Goal: Task Accomplishment & Management: Complete application form

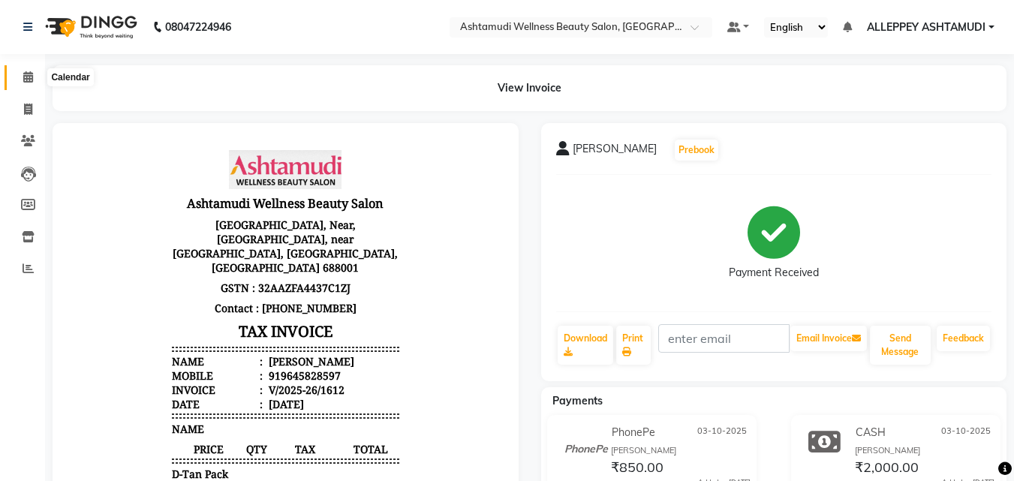
click at [23, 70] on span at bounding box center [28, 77] width 26 height 17
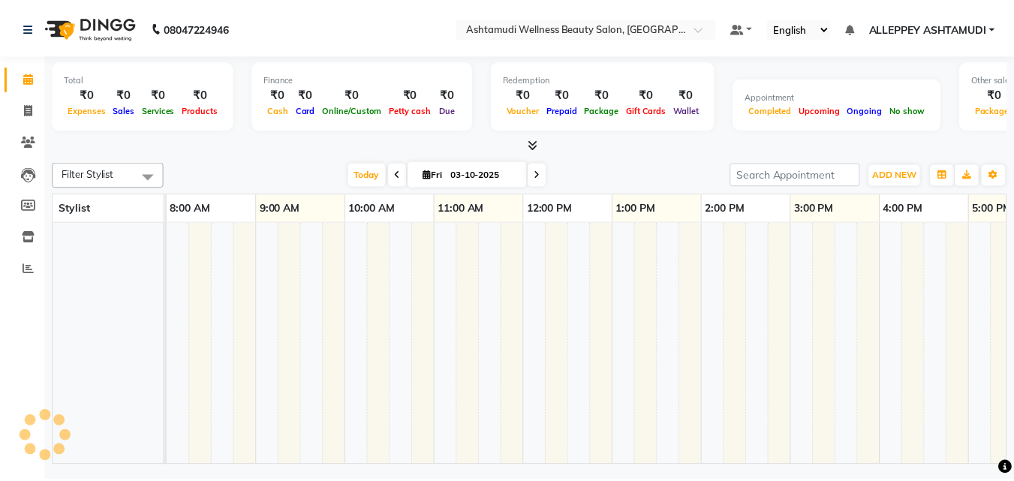
scroll to position [0, 322]
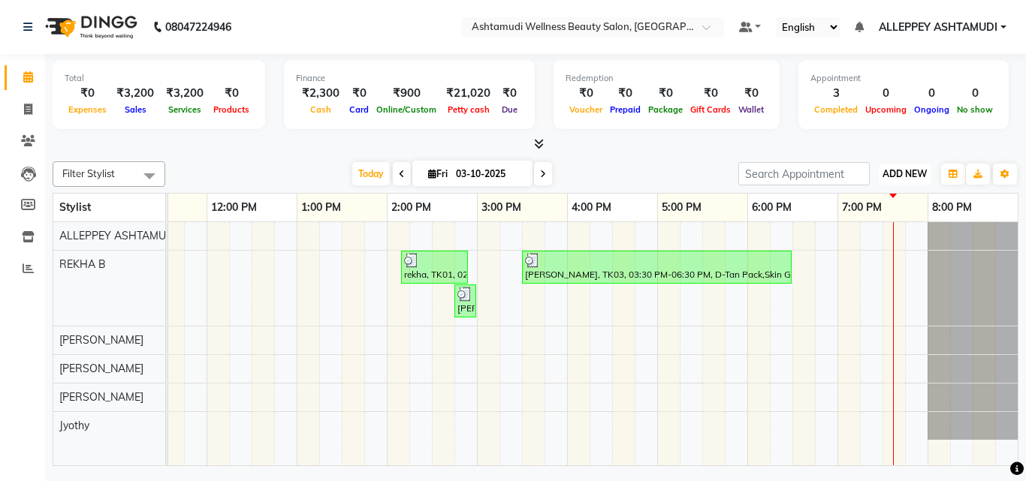
click at [902, 169] on span "ADD NEW" at bounding box center [904, 173] width 44 height 11
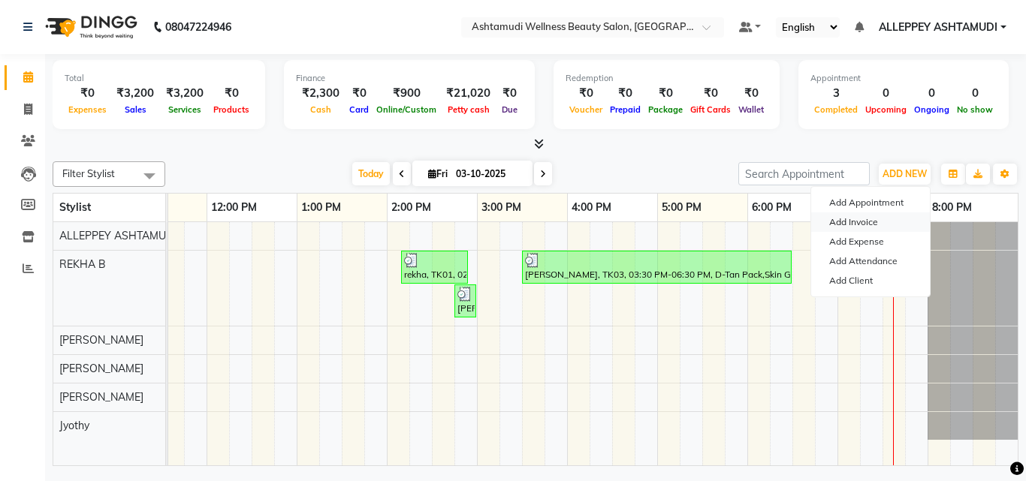
click at [857, 217] on link "Add Invoice" at bounding box center [870, 222] width 119 height 20
select select "4626"
select select "service"
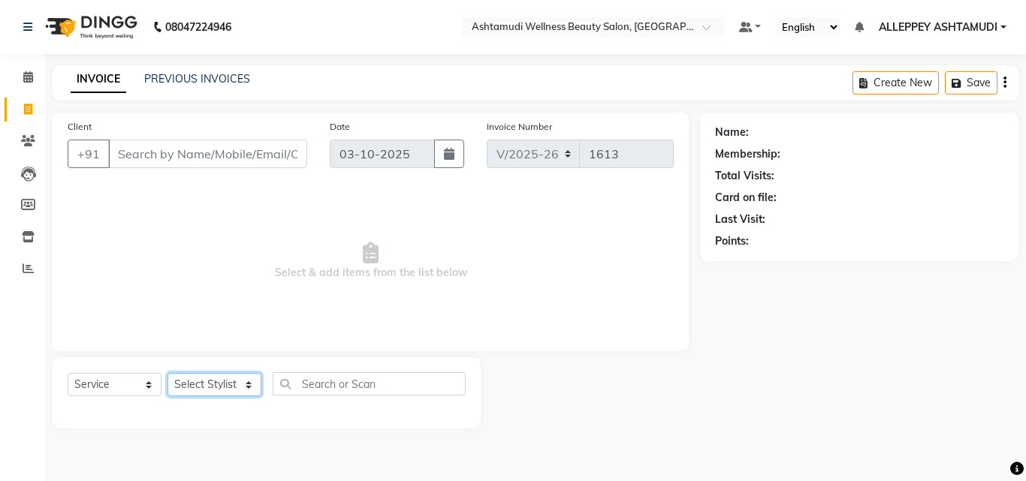
click at [204, 380] on select "Select Stylist ALLEPPEY ASHTAMUDI Jyothy [PERSON_NAME] [PERSON_NAME]" at bounding box center [214, 384] width 94 height 23
select select "57585"
click at [167, 373] on select "Select Stylist ALLEPPEY ASHTAMUDI Jyothy [PERSON_NAME] [PERSON_NAME]" at bounding box center [214, 384] width 94 height 23
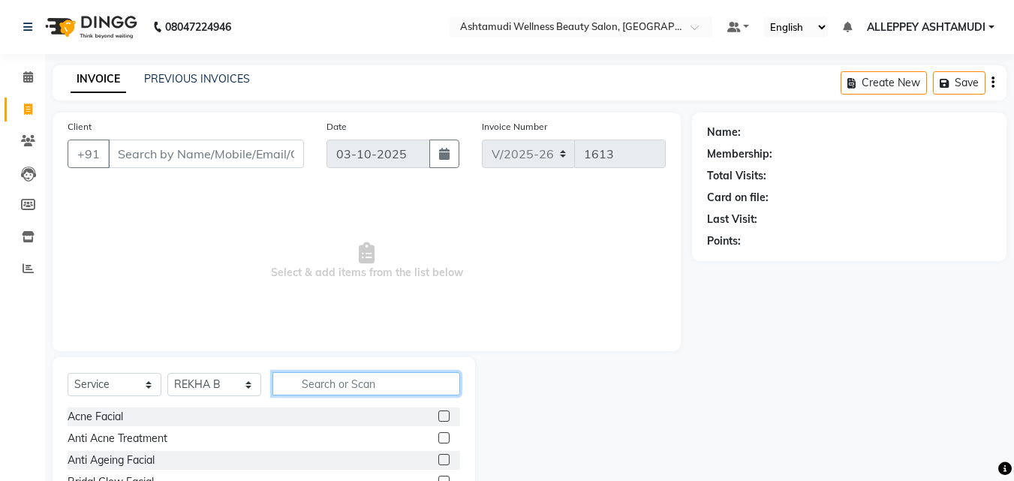
click at [327, 390] on input "text" at bounding box center [367, 383] width 188 height 23
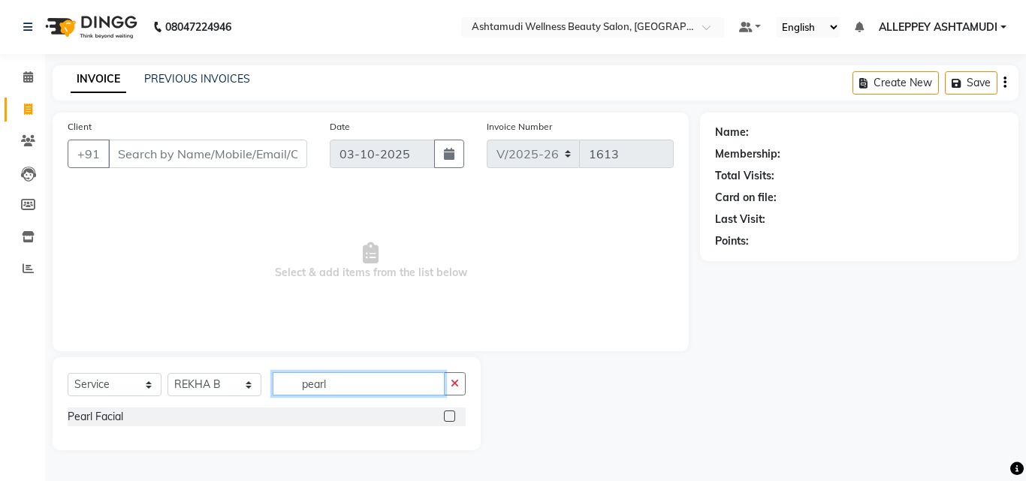
type input "pearl"
click at [447, 418] on label at bounding box center [449, 416] width 11 height 11
click at [447, 418] on input "checkbox" at bounding box center [449, 417] width 10 height 10
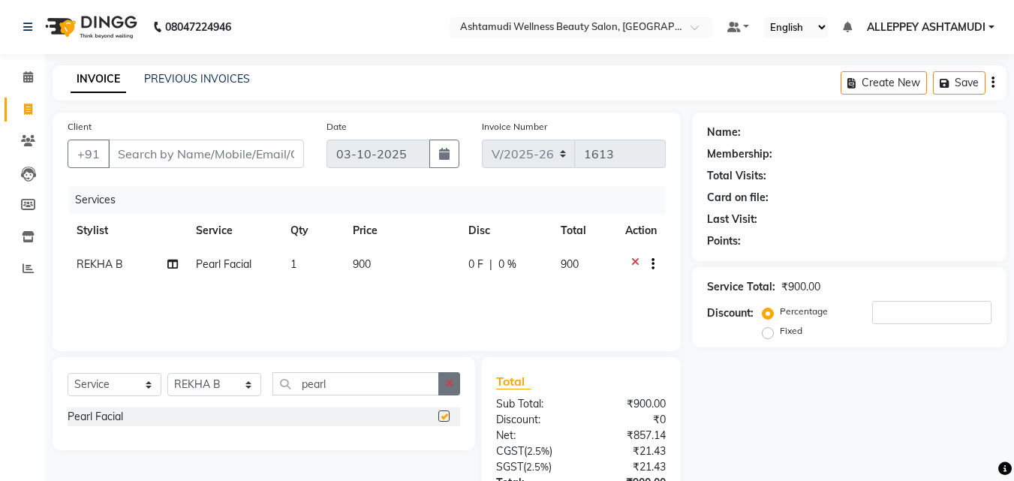
checkbox input "false"
click at [454, 383] on icon "button" at bounding box center [449, 383] width 8 height 11
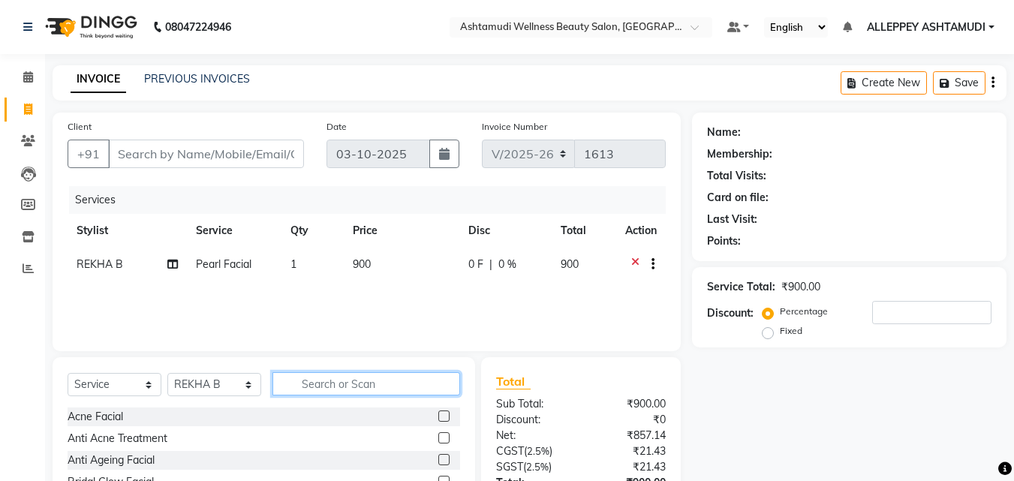
click at [443, 389] on input "text" at bounding box center [367, 383] width 188 height 23
type input "tan"
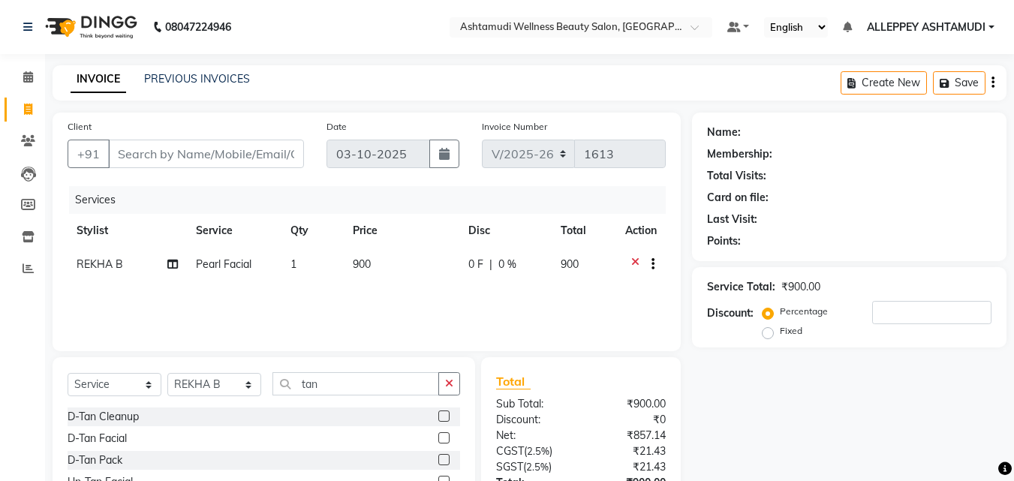
click at [447, 461] on label at bounding box center [443, 459] width 11 height 11
click at [447, 461] on input "checkbox" at bounding box center [443, 461] width 10 height 10
checkbox input "false"
click at [451, 387] on icon "button" at bounding box center [449, 383] width 8 height 11
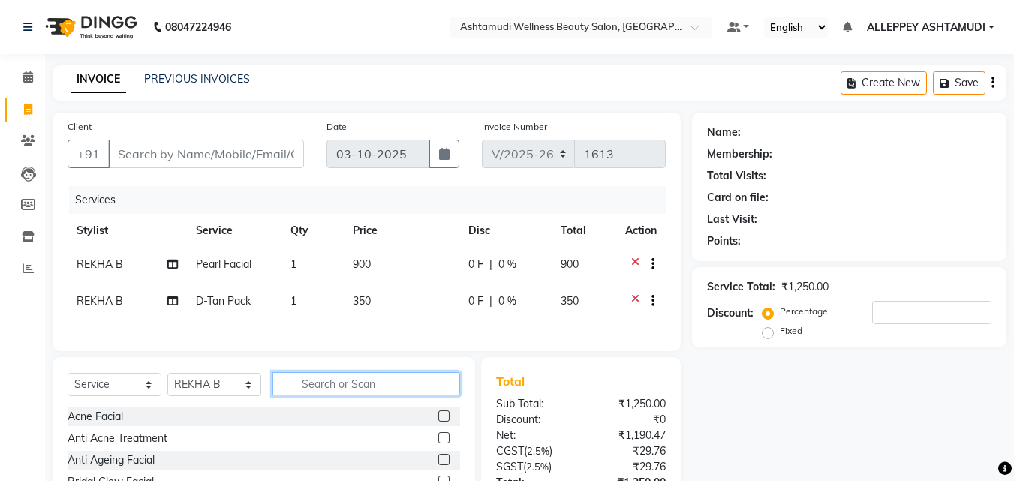
click at [422, 385] on input "text" at bounding box center [367, 383] width 188 height 23
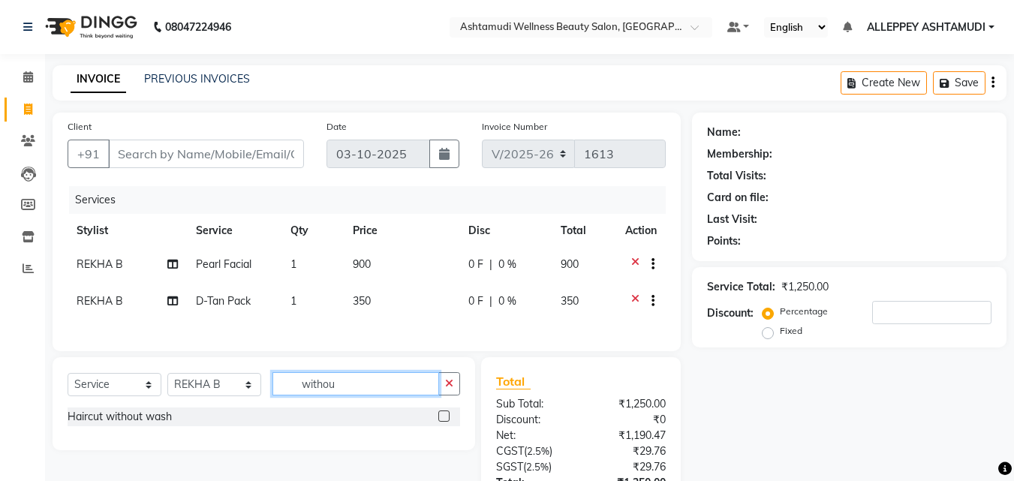
type input "withou"
click at [441, 422] on label at bounding box center [443, 416] width 11 height 11
click at [441, 422] on input "checkbox" at bounding box center [443, 417] width 10 height 10
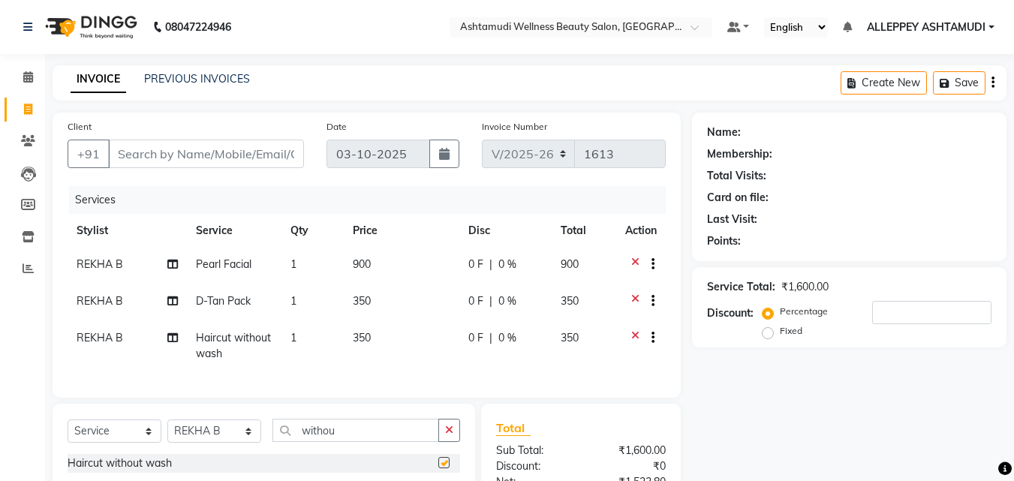
checkbox input "false"
click at [281, 157] on input "Client" at bounding box center [206, 154] width 196 height 29
type input "7"
type input "0"
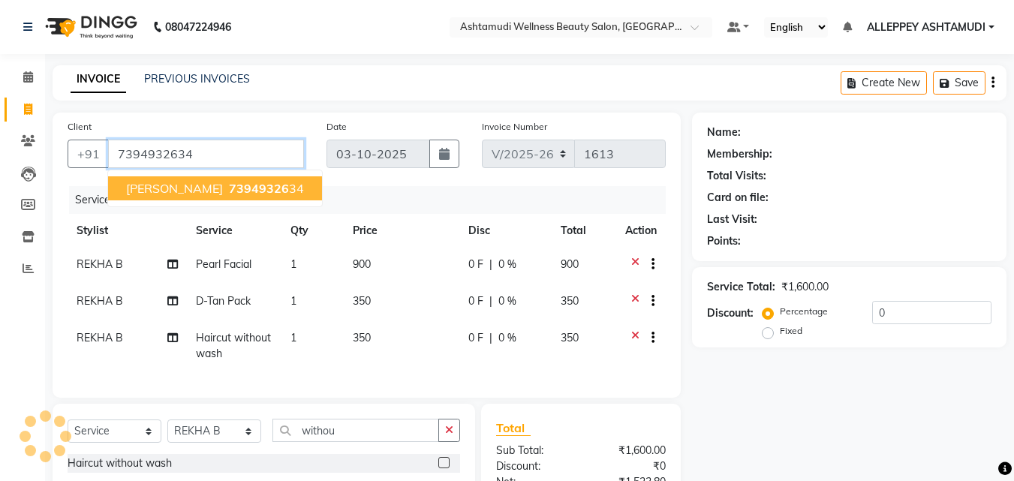
type input "7394932634"
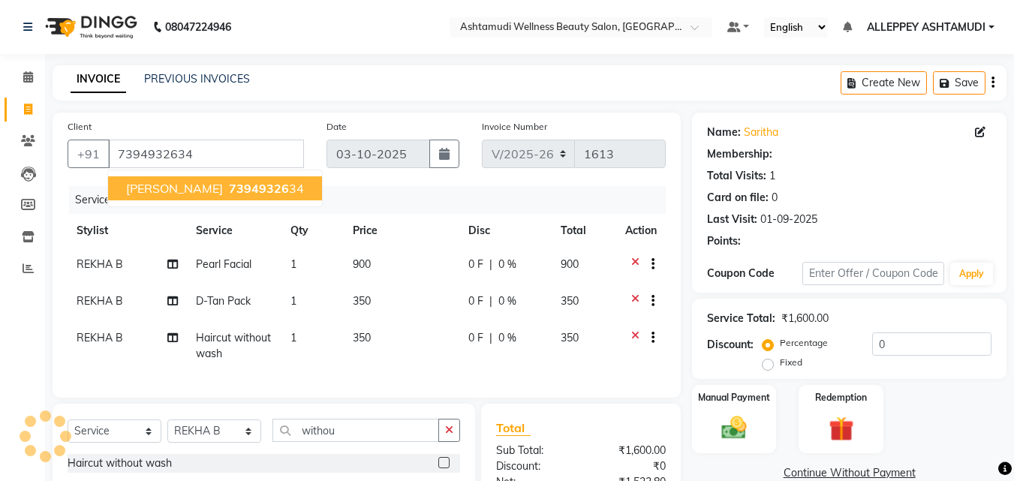
select select "1: Object"
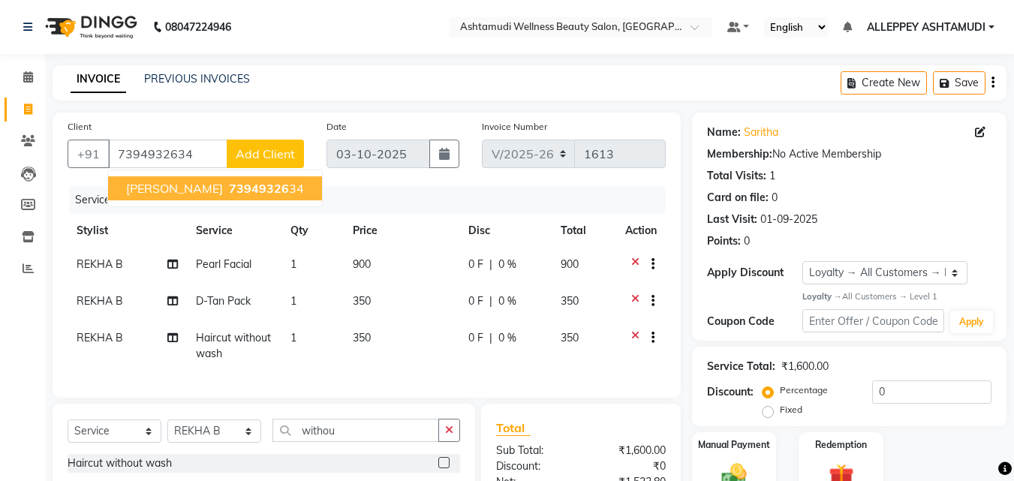
click at [230, 189] on span "73949326" at bounding box center [259, 188] width 60 height 15
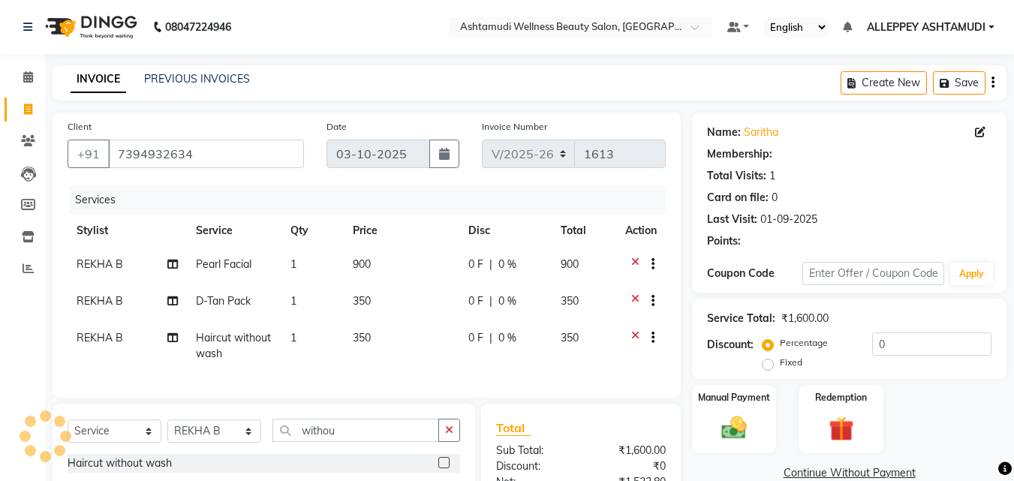
select select "1: Object"
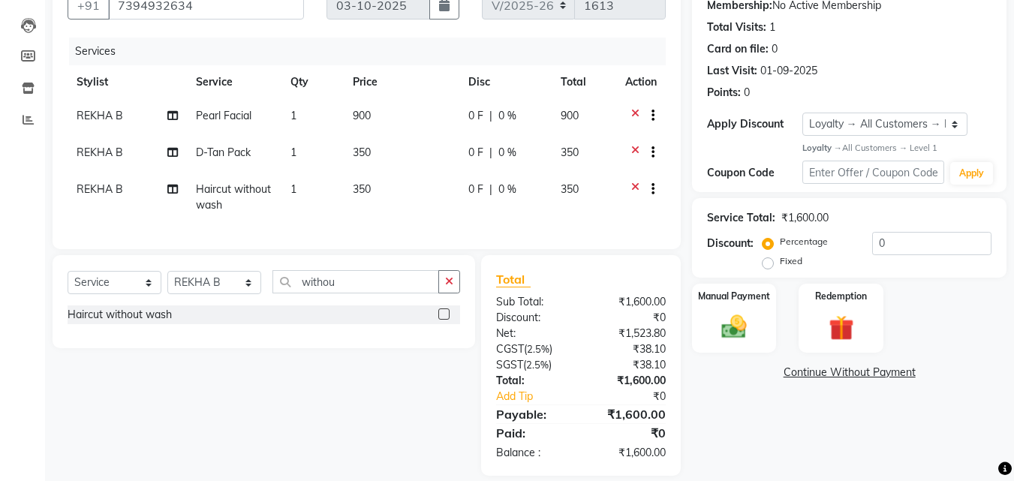
scroll to position [150, 0]
click at [719, 317] on img at bounding box center [734, 326] width 42 height 30
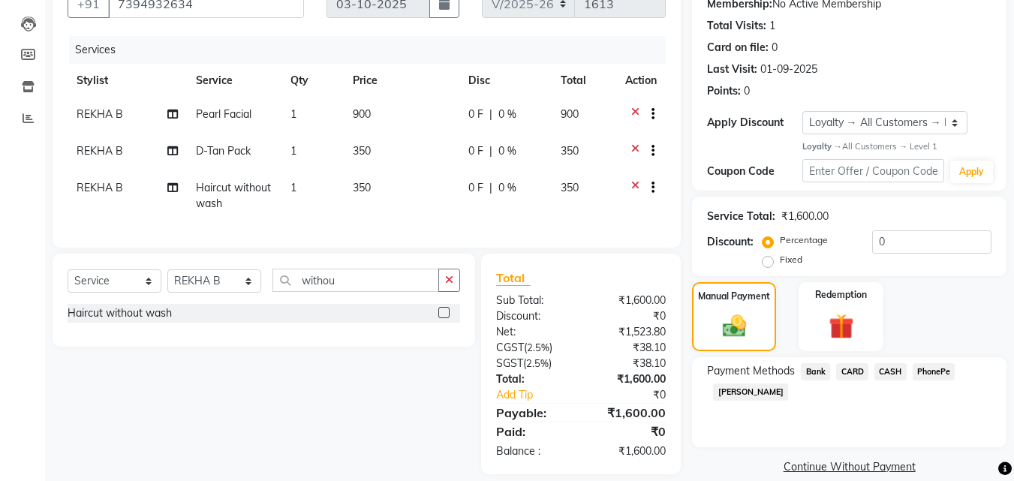
click at [951, 374] on span "PhonePe" at bounding box center [934, 371] width 43 height 17
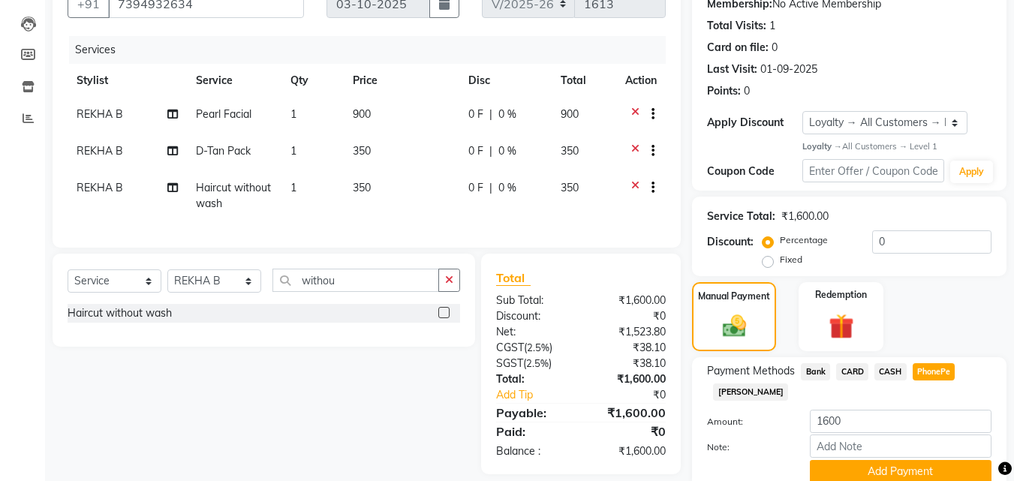
scroll to position [212, 0]
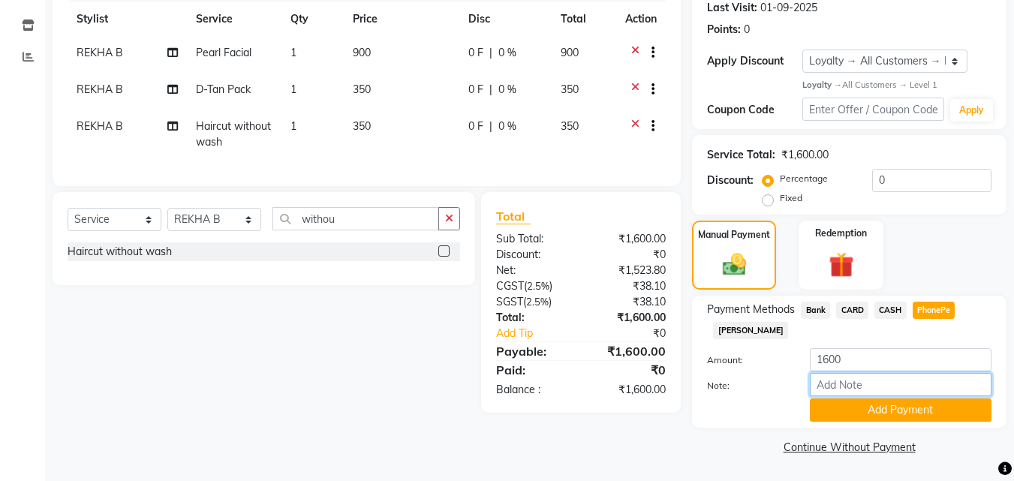
click at [884, 388] on input "Note:" at bounding box center [901, 384] width 182 height 23
type input "[PERSON_NAME]"
click at [901, 411] on button "Add Payment" at bounding box center [901, 410] width 182 height 23
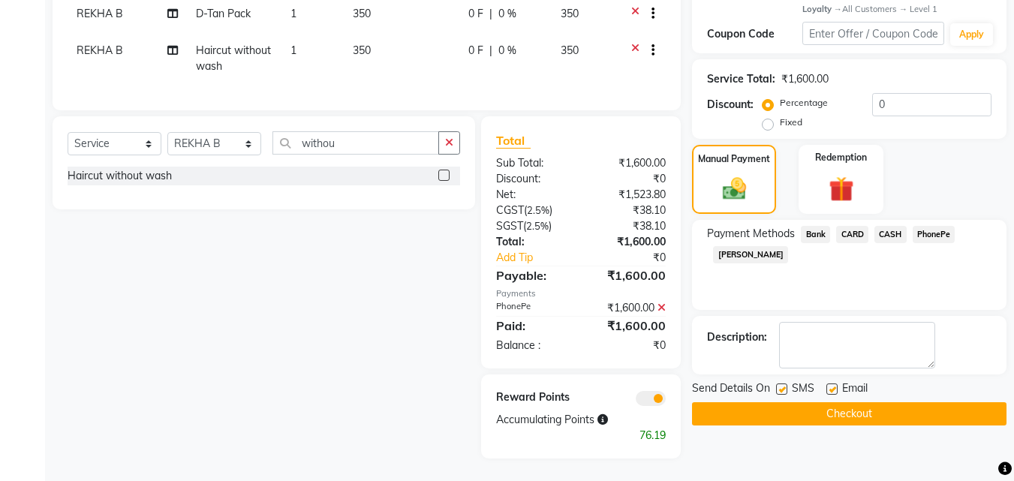
scroll to position [299, 0]
click at [897, 411] on button "Checkout" at bounding box center [849, 413] width 315 height 23
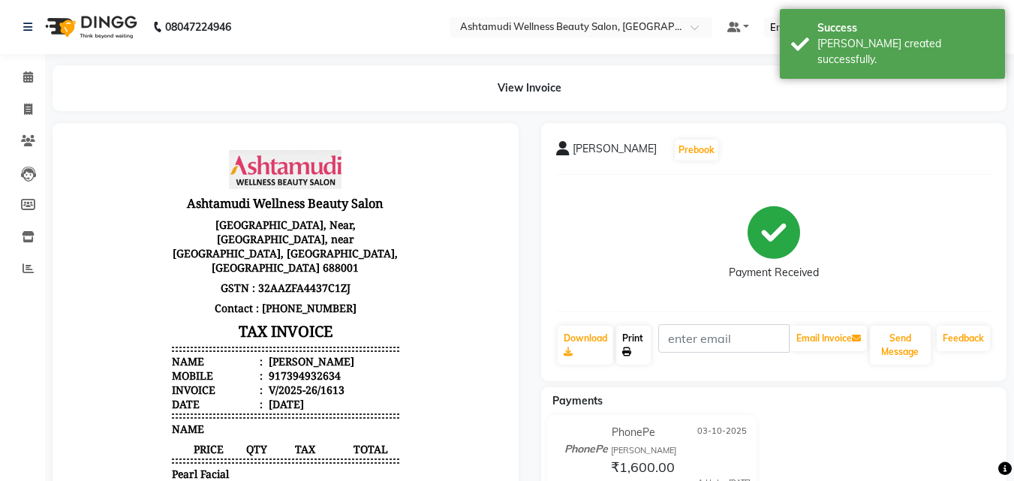
click at [642, 355] on link "Print" at bounding box center [633, 345] width 35 height 39
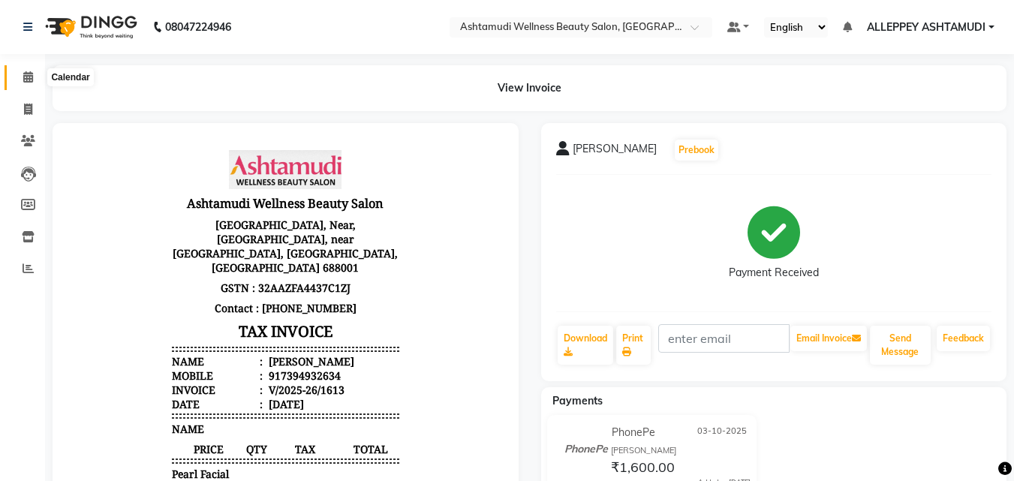
click at [33, 74] on icon at bounding box center [28, 76] width 10 height 11
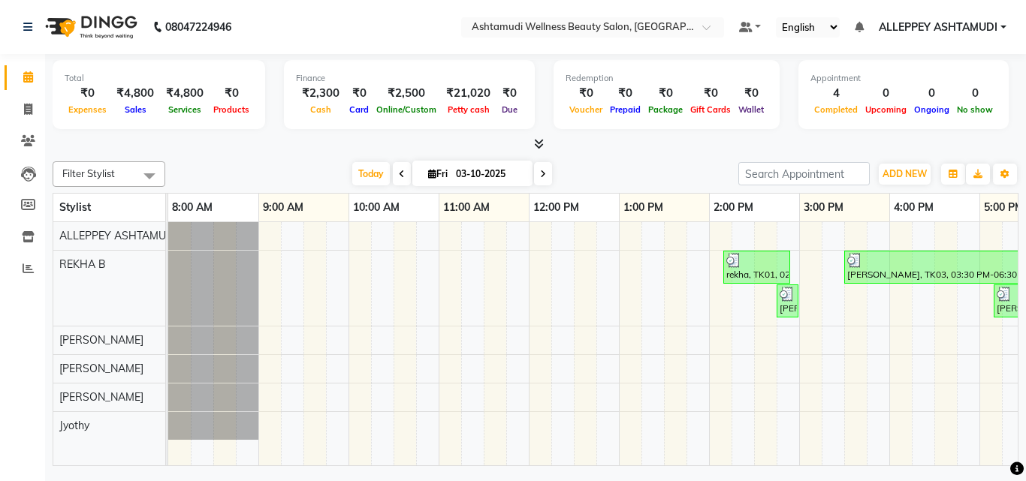
click at [538, 142] on icon at bounding box center [539, 143] width 10 height 11
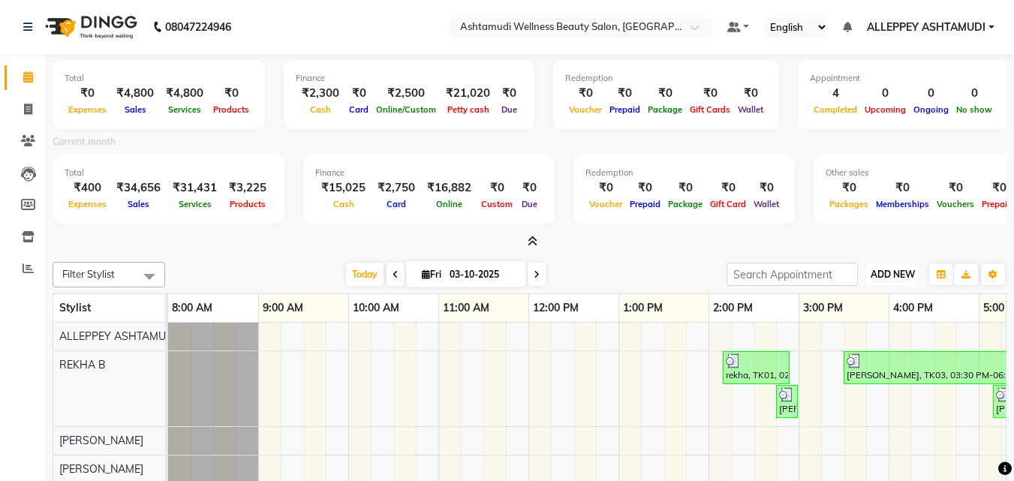
click at [893, 279] on span "ADD NEW" at bounding box center [893, 274] width 44 height 11
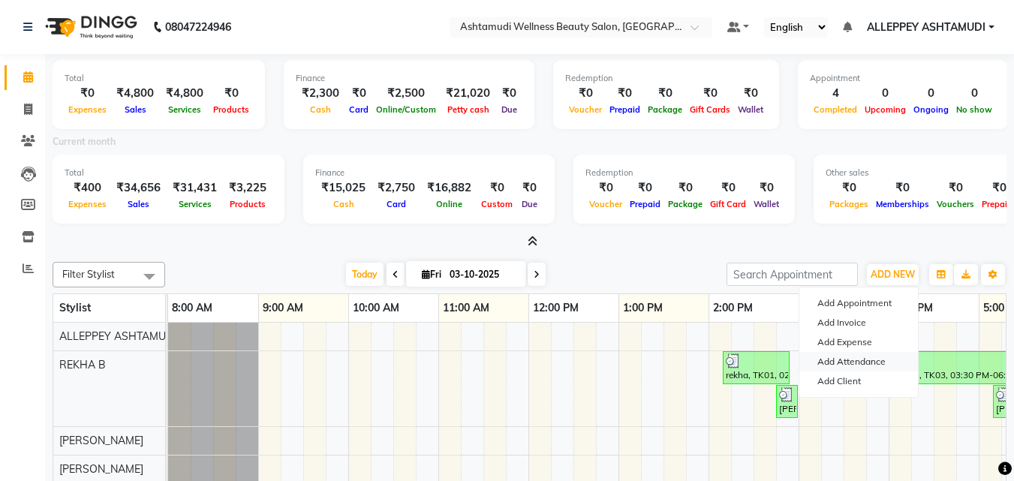
click at [857, 361] on link "Add Attendance" at bounding box center [859, 362] width 119 height 20
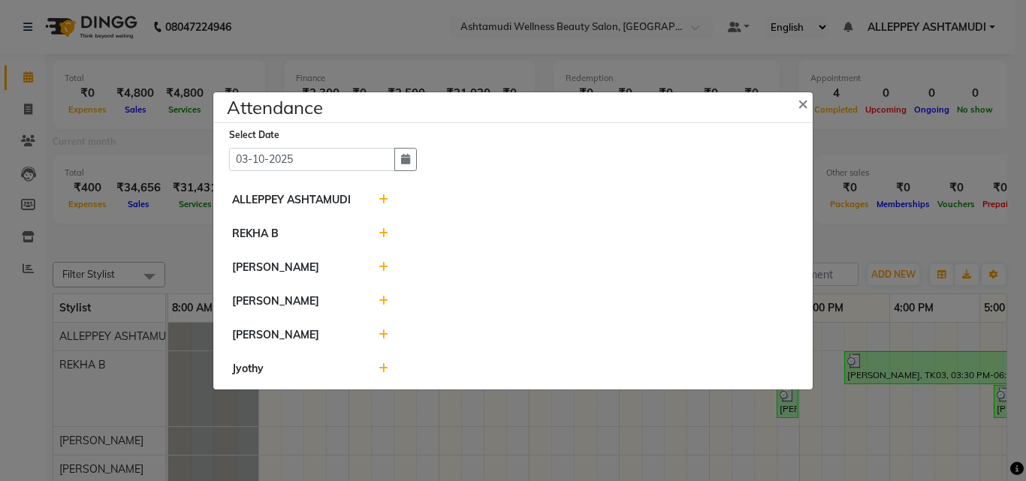
click at [381, 230] on icon at bounding box center [383, 233] width 10 height 11
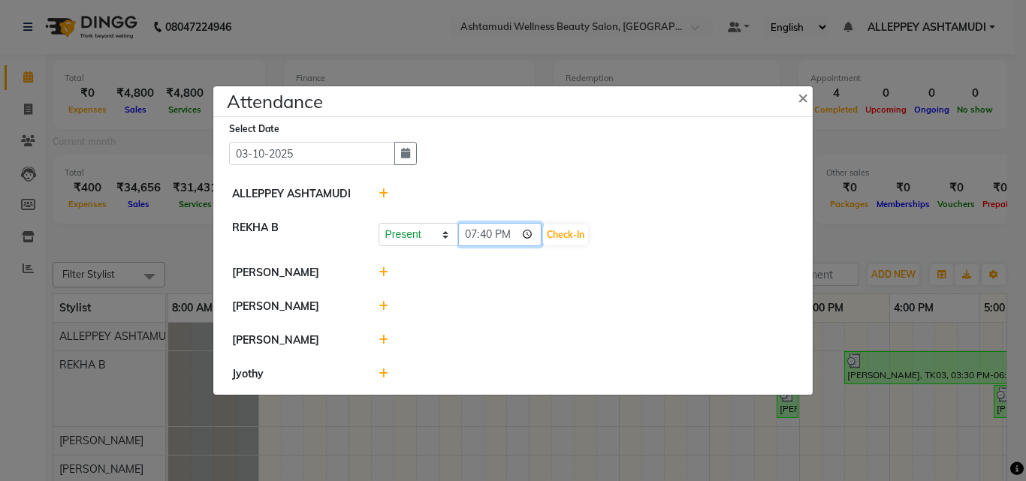
click at [471, 237] on input "19:40" at bounding box center [500, 234] width 84 height 23
type input "10:20"
click at [565, 231] on button "Check-In" at bounding box center [565, 234] width 45 height 21
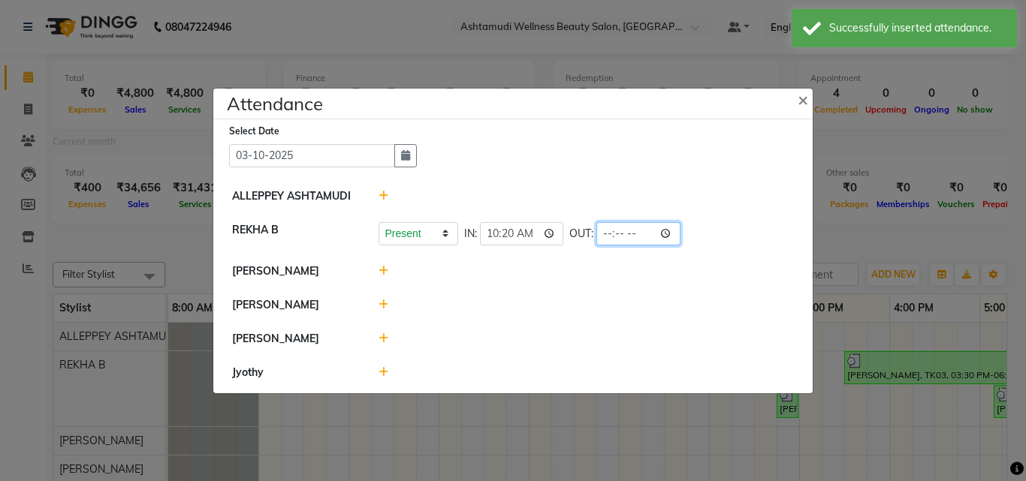
click at [613, 235] on input "time" at bounding box center [638, 233] width 84 height 23
type input "20:00"
click at [714, 256] on li "[PERSON_NAME]" at bounding box center [513, 272] width 592 height 35
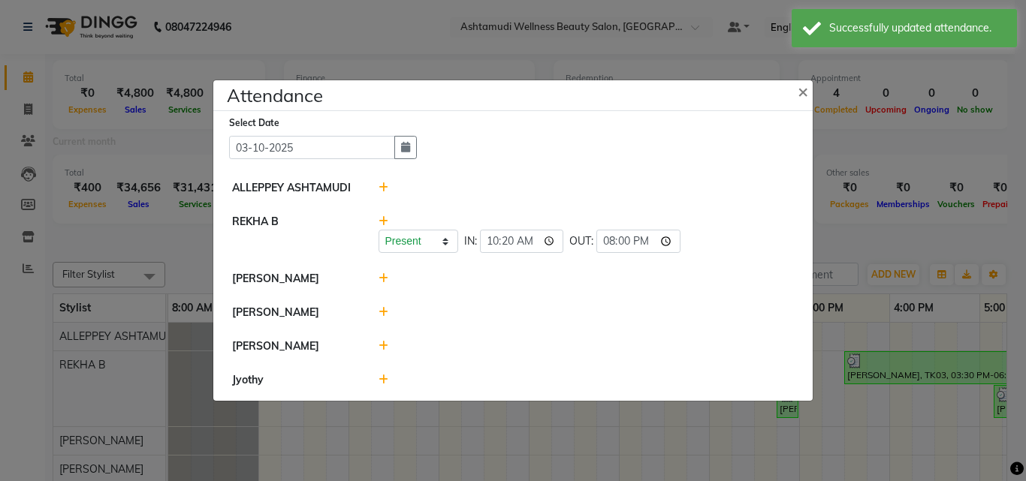
click at [383, 313] on icon at bounding box center [383, 312] width 10 height 11
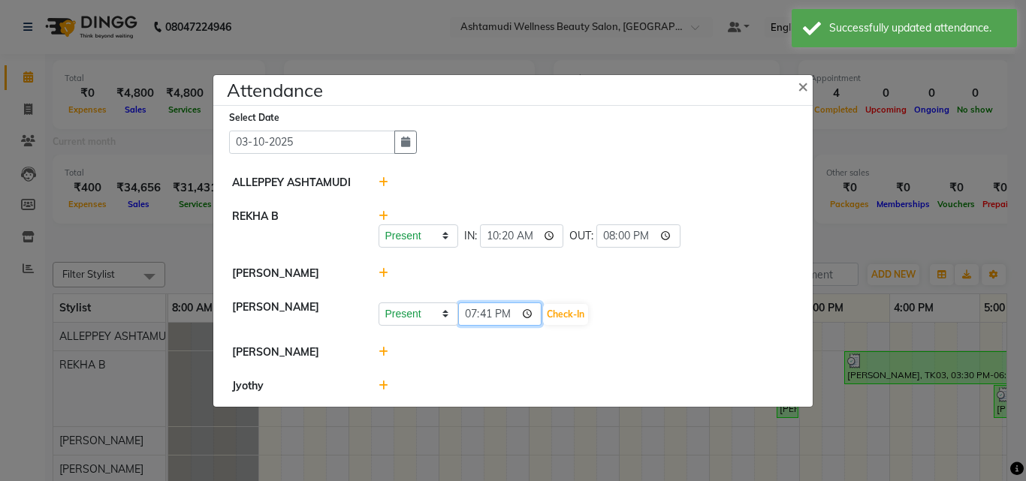
click at [465, 315] on input "19:41" at bounding box center [500, 314] width 84 height 23
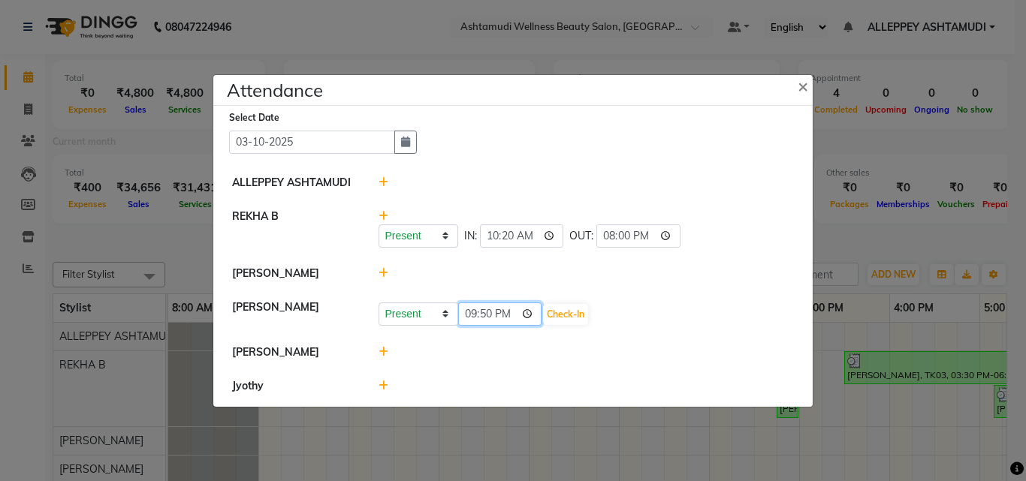
type input "09:50"
click at [588, 308] on button "Check-In" at bounding box center [565, 314] width 45 height 21
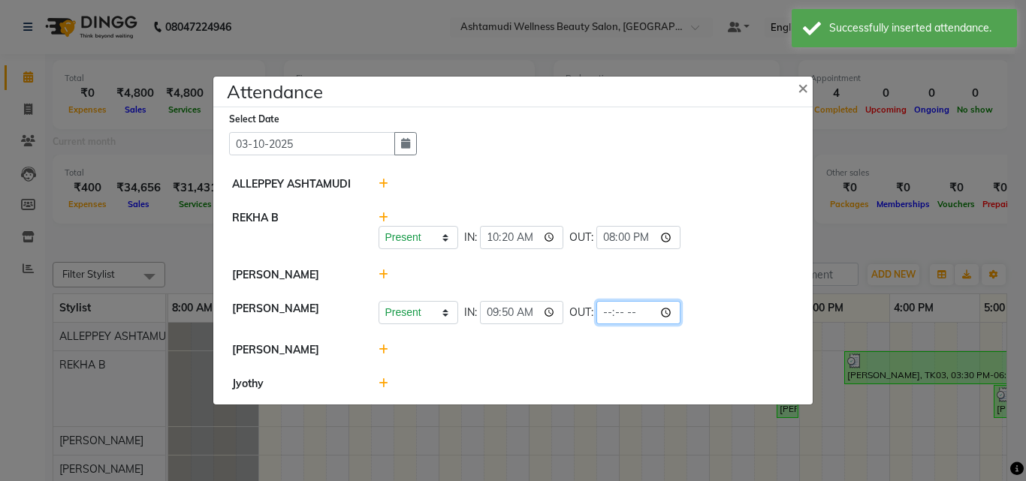
click at [610, 312] on input "time" at bounding box center [638, 312] width 84 height 23
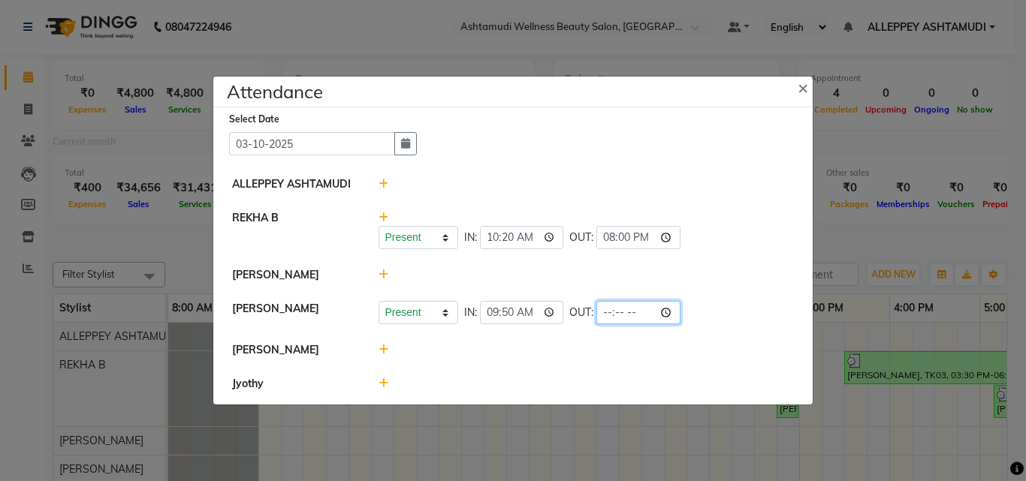
type input "13:00"
click at [740, 314] on div "Present Absent Late Half Day Weekly Off IN: 09:50 OUT: 13:00" at bounding box center [586, 312] width 416 height 23
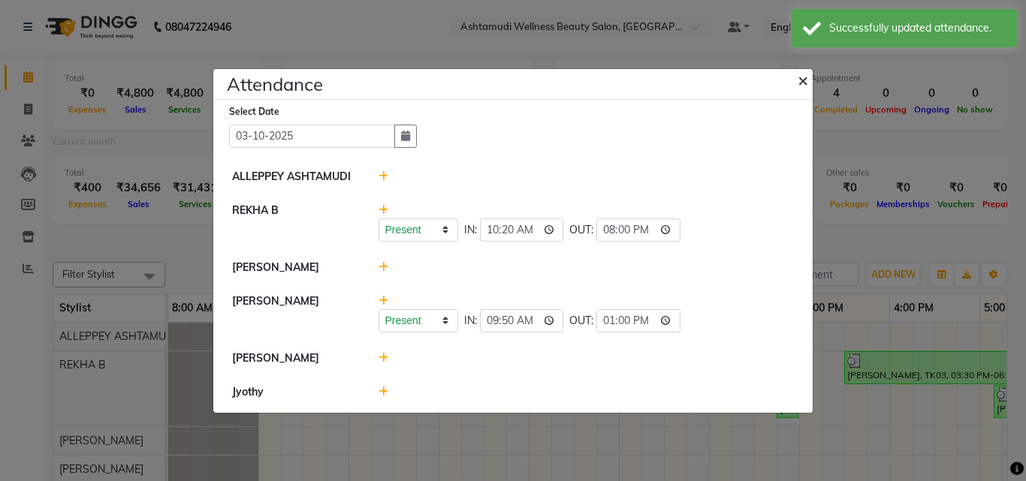
click at [800, 83] on span "×" at bounding box center [802, 79] width 11 height 23
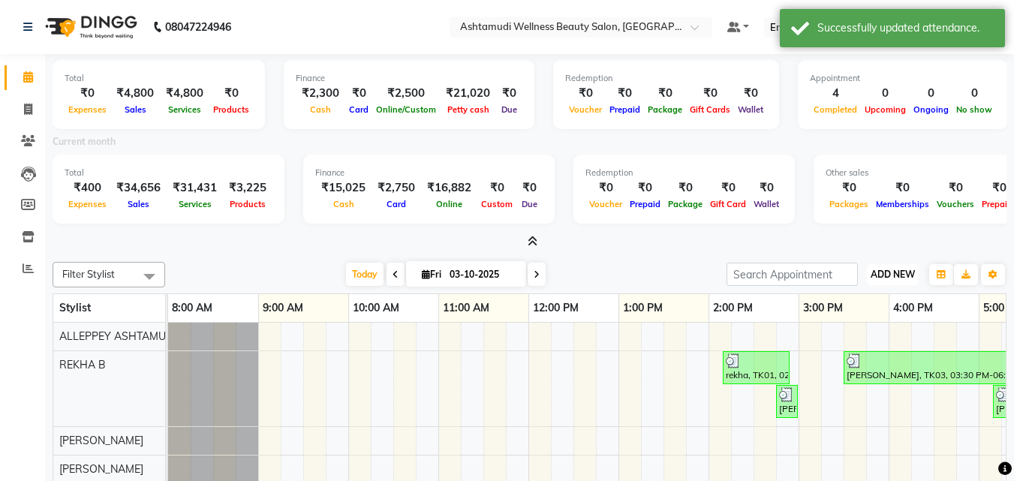
click at [890, 275] on span "ADD NEW" at bounding box center [893, 274] width 44 height 11
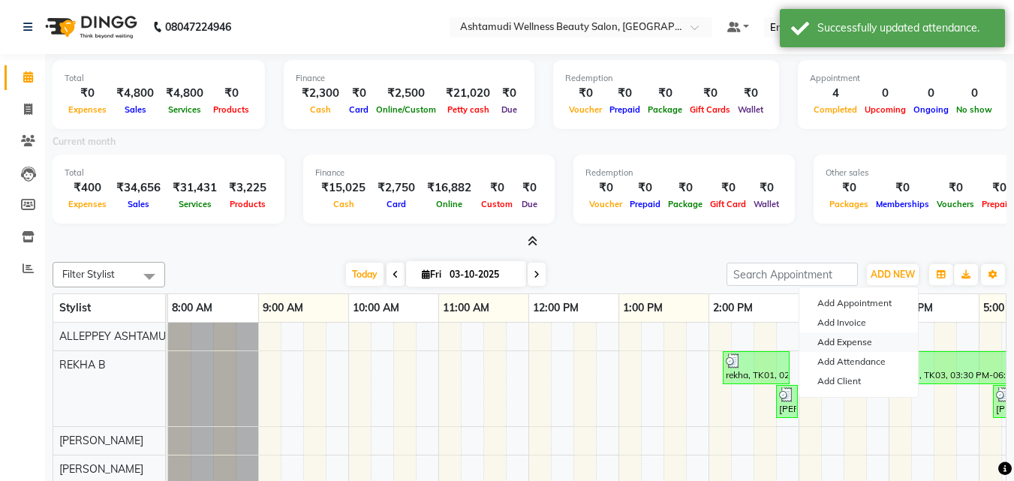
click at [862, 336] on link "Add Expense" at bounding box center [859, 343] width 119 height 20
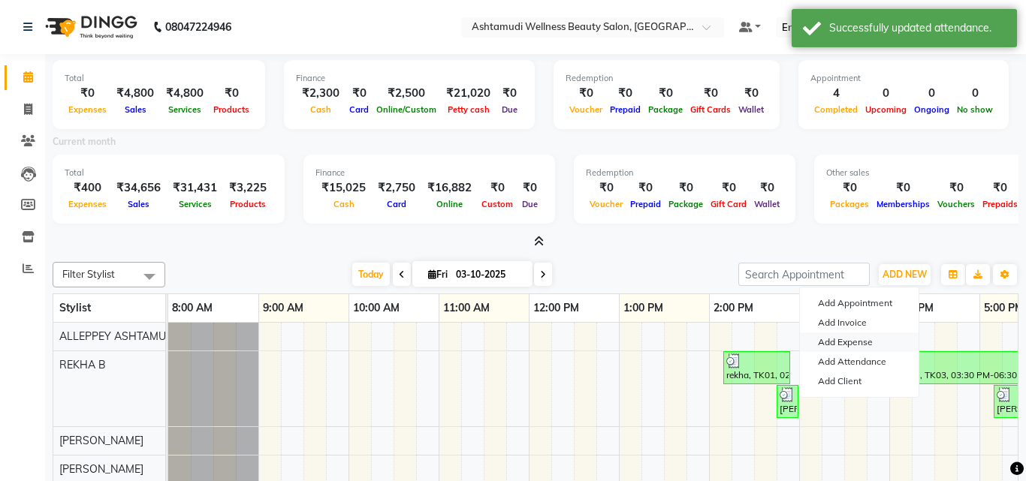
select select "3458"
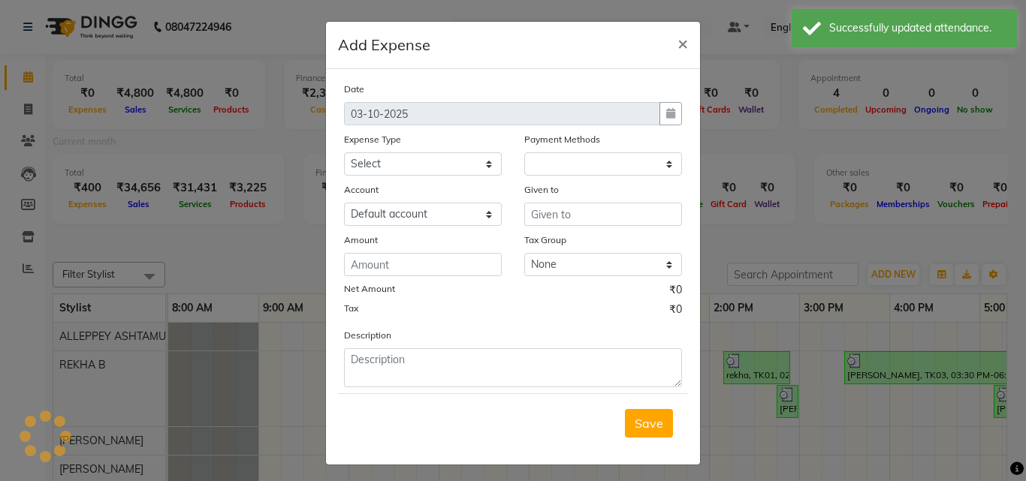
select select "1"
select select "3457"
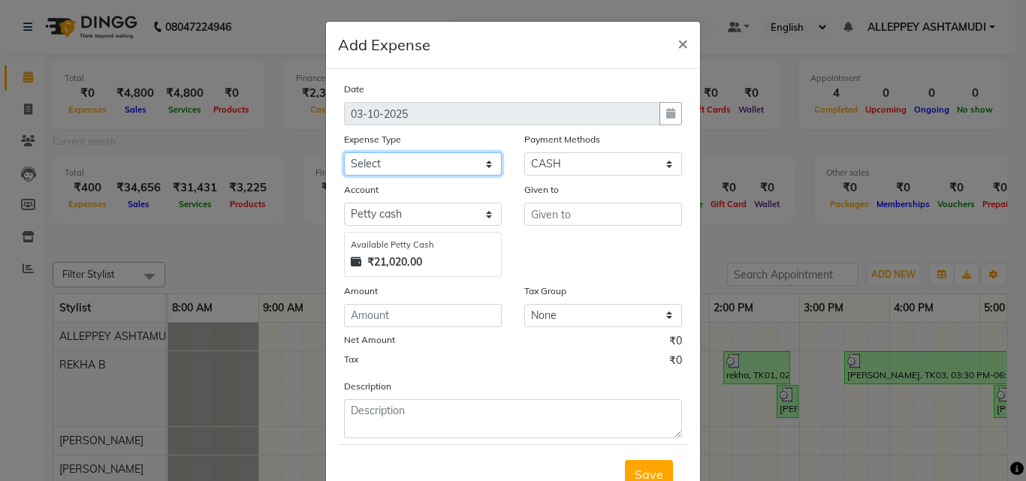
click at [431, 165] on select "Select ACCOMODATION EXPENSES ADVERTISEMENT SALES PROMOTIONAL EXPENSES Bonus BRI…" at bounding box center [423, 163] width 158 height 23
select select "6237"
click at [481, 165] on select "Select ACCOMODATION EXPENSES ADVERTISEMENT SALES PROMOTIONAL EXPENSES Bonus BRI…" at bounding box center [423, 163] width 158 height 23
click at [487, 157] on select "Select ACCOMODATION EXPENSES ADVERTISEMENT SALES PROMOTIONAL EXPENSES Bonus BRI…" at bounding box center [423, 163] width 158 height 23
click at [344, 152] on select "Select ACCOMODATION EXPENSES ADVERTISEMENT SALES PROMOTIONAL EXPENSES Bonus BRI…" at bounding box center [423, 163] width 158 height 23
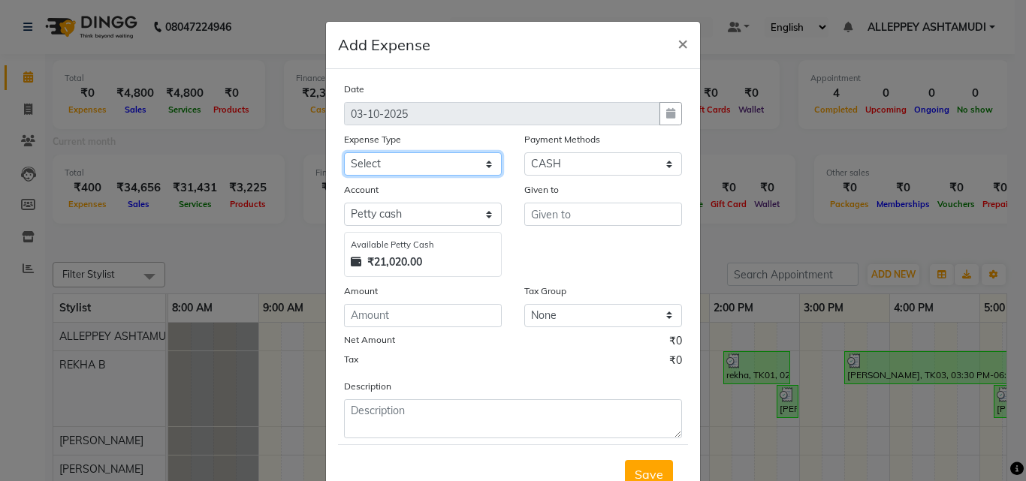
click at [466, 159] on select "Select ACCOMODATION EXPENSES ADVERTISEMENT SALES PROMOTIONAL EXPENSES Bonus BRI…" at bounding box center [423, 163] width 158 height 23
select select "6188"
click at [466, 164] on select "Select ACCOMODATION EXPENSES ADVERTISEMENT SALES PROMOTIONAL EXPENSES Bonus BRI…" at bounding box center [423, 163] width 158 height 23
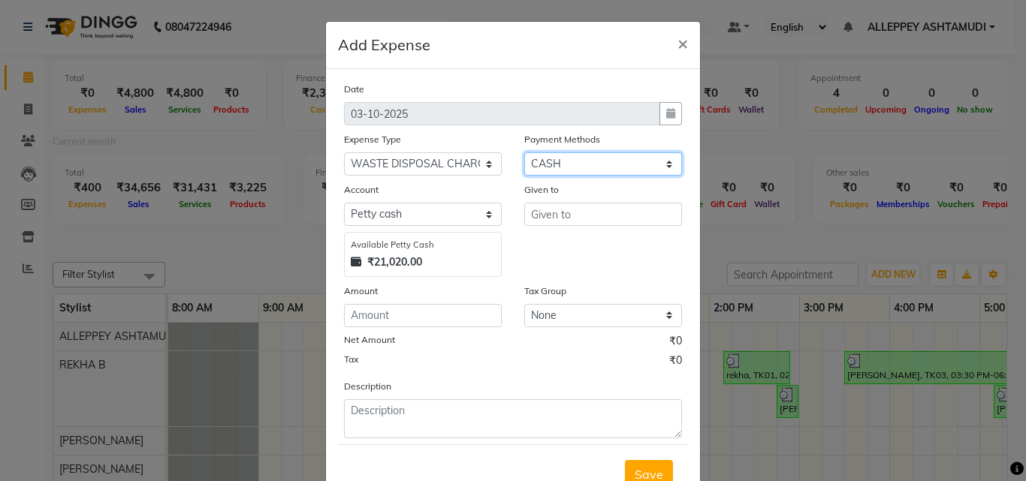
click at [601, 167] on select "Select Bank CARD CASH PhonePe Voucher [PERSON_NAME]" at bounding box center [603, 163] width 158 height 23
click at [524, 152] on select "Select Bank CARD CASH PhonePe Voucher [PERSON_NAME]" at bounding box center [603, 163] width 158 height 23
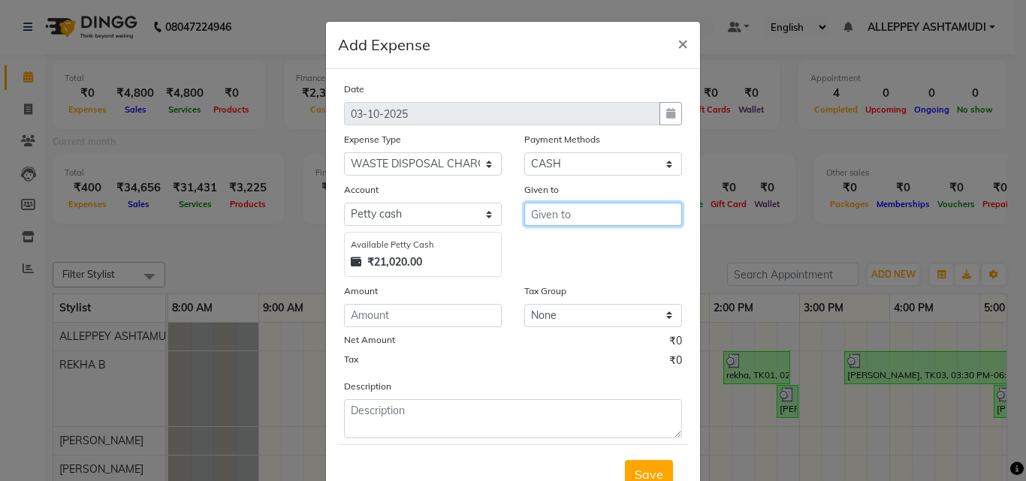
click at [587, 214] on input "text" at bounding box center [603, 214] width 158 height 23
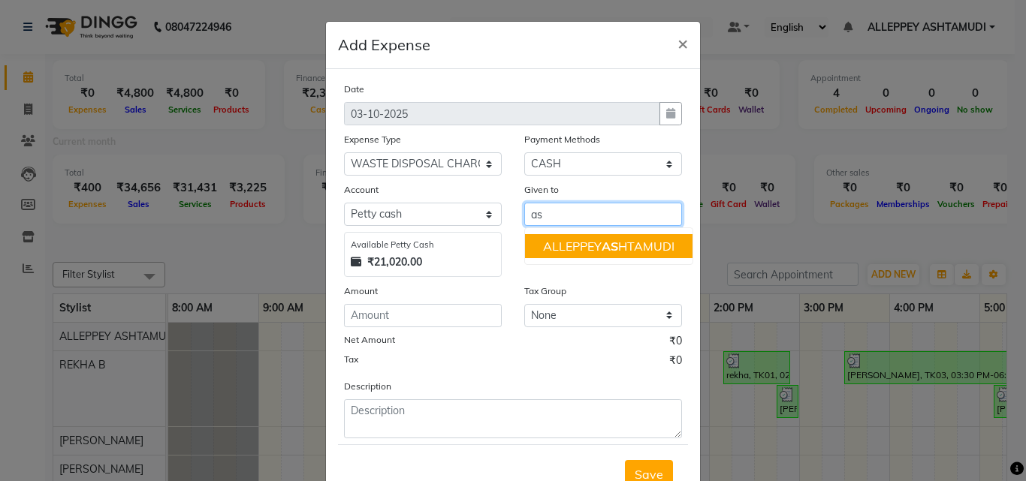
click at [616, 241] on ngb-highlight "ALLEPPEY AS HTAMUDI" at bounding box center [608, 246] width 131 height 15
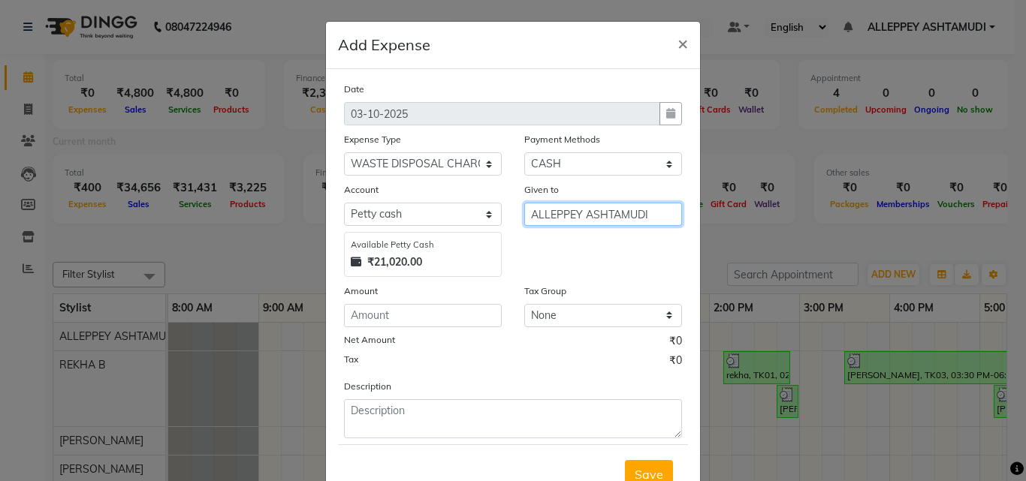
type input "ALLEPPEY ASHTAMUDI"
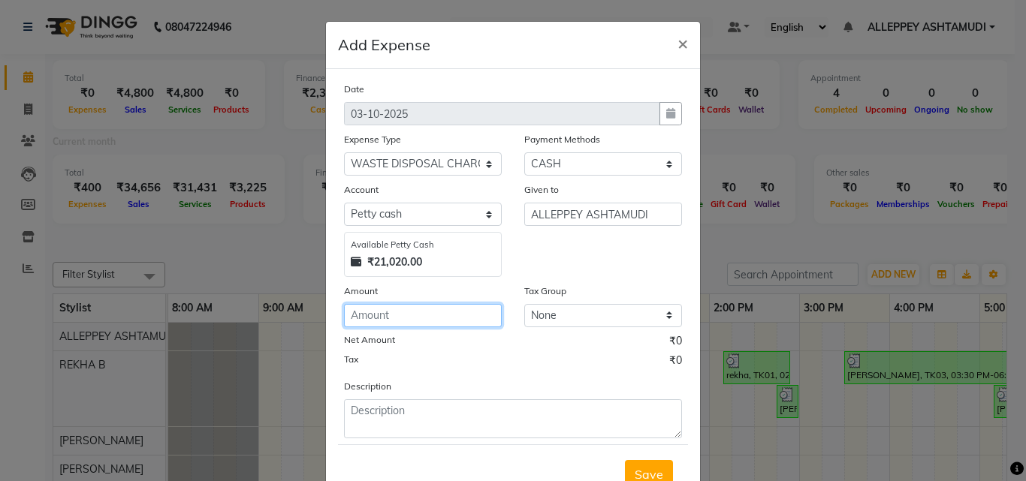
click at [411, 318] on input "number" at bounding box center [423, 315] width 158 height 23
type input "800"
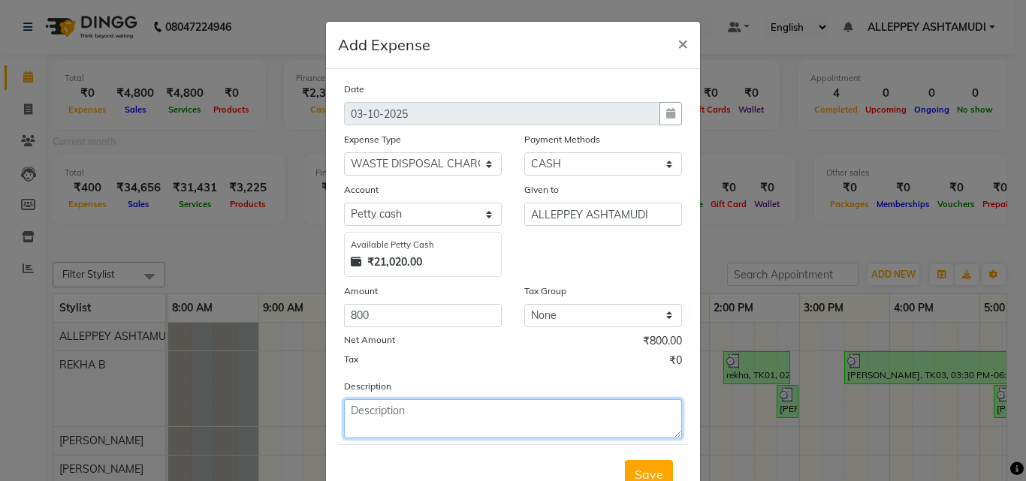
click at [484, 417] on textarea at bounding box center [513, 418] width 338 height 39
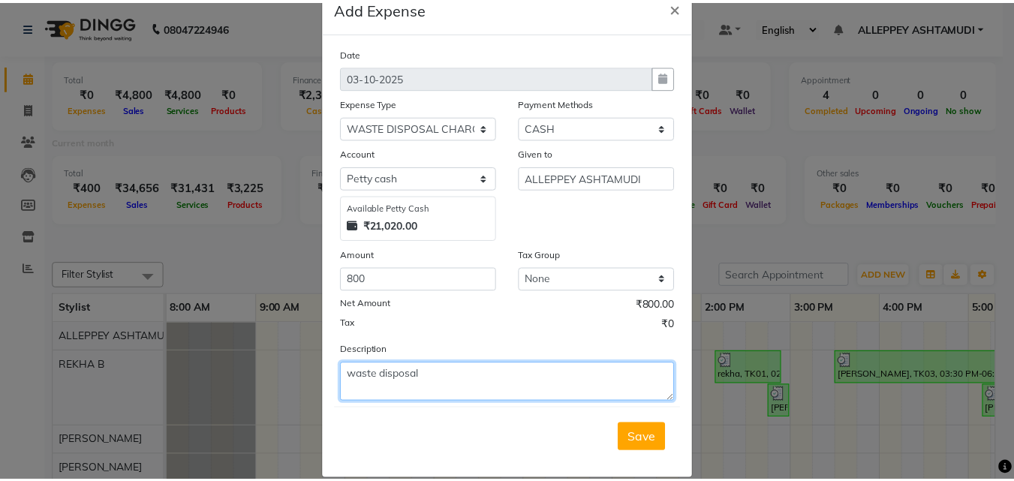
scroll to position [56, 0]
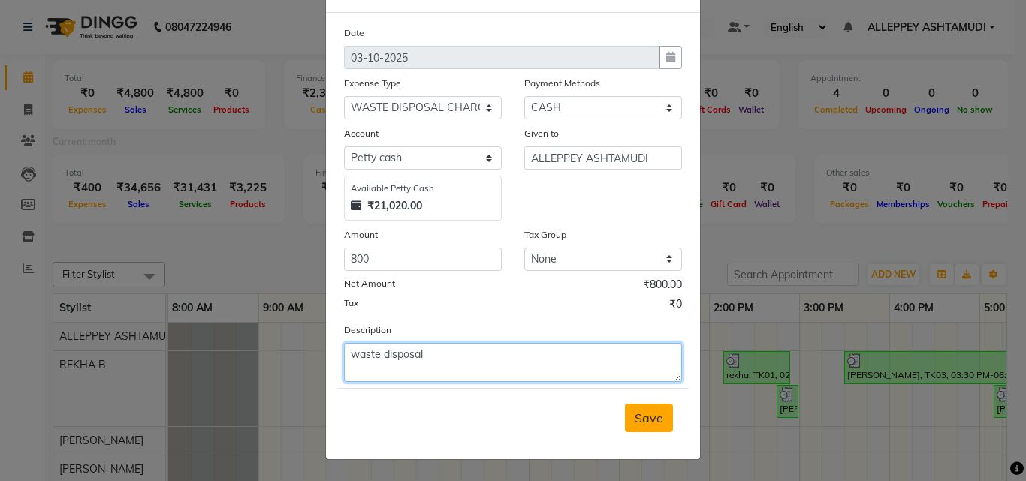
type textarea "waste disposal"
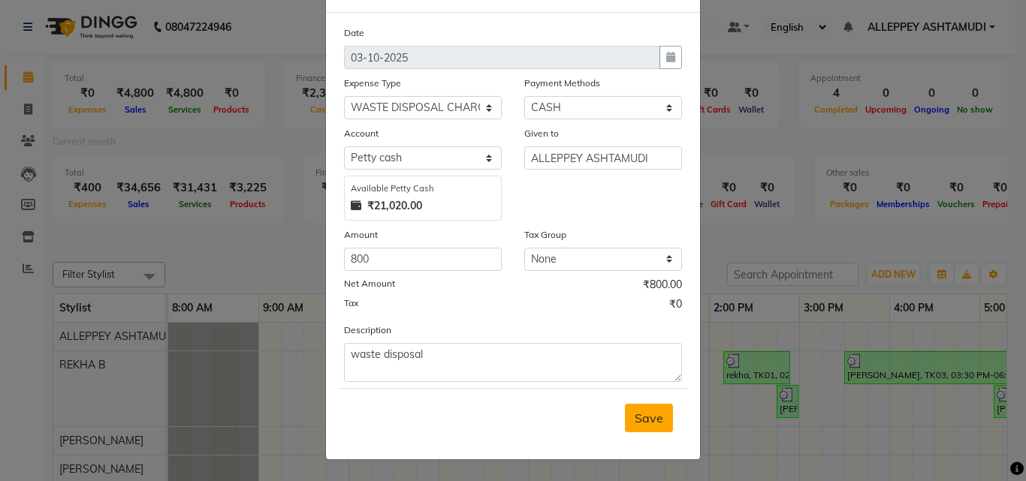
click at [634, 423] on span "Save" at bounding box center [648, 418] width 29 height 15
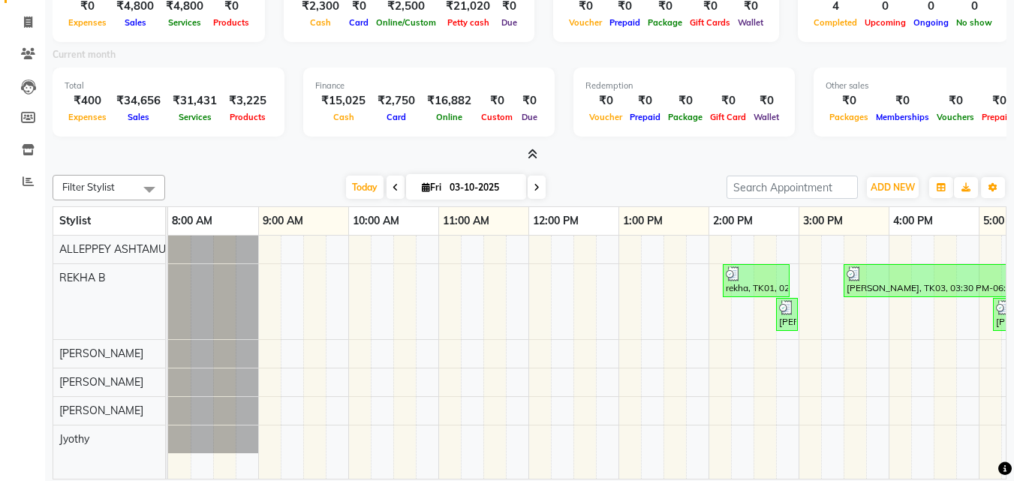
scroll to position [89, 0]
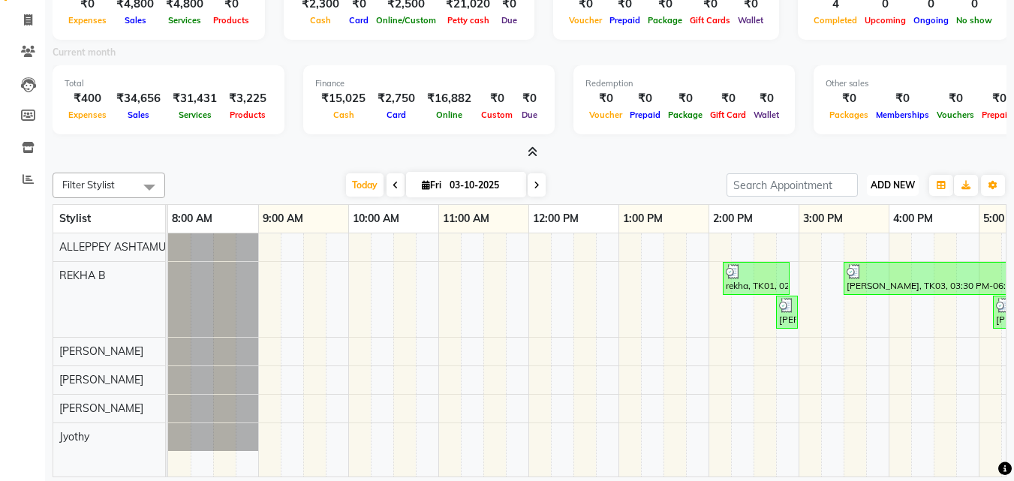
click at [894, 181] on span "ADD NEW" at bounding box center [893, 184] width 44 height 11
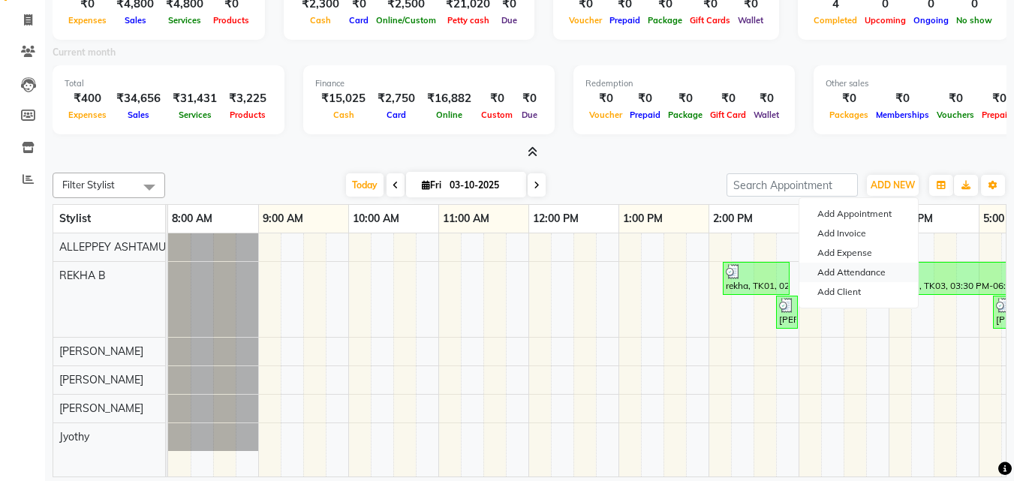
click at [858, 267] on link "Add Attendance" at bounding box center [859, 273] width 119 height 20
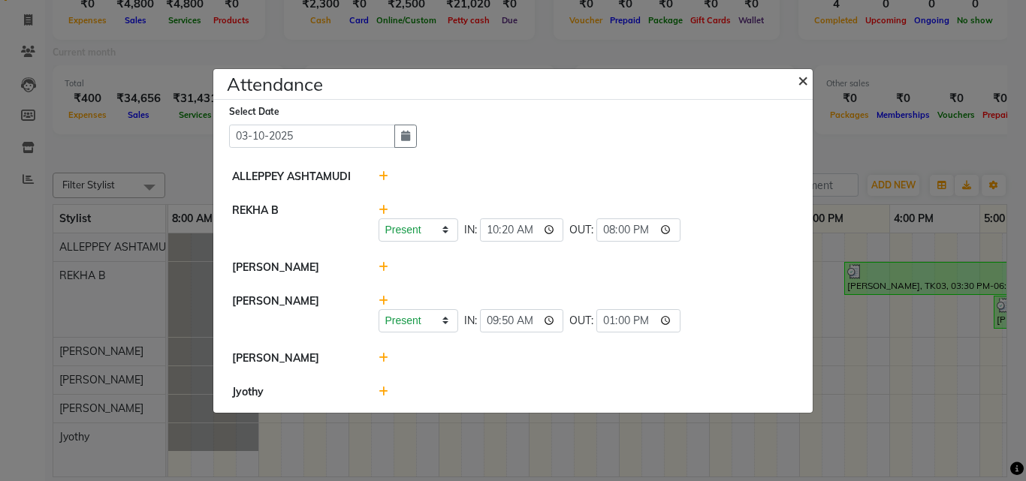
click at [803, 82] on span "×" at bounding box center [802, 79] width 11 height 23
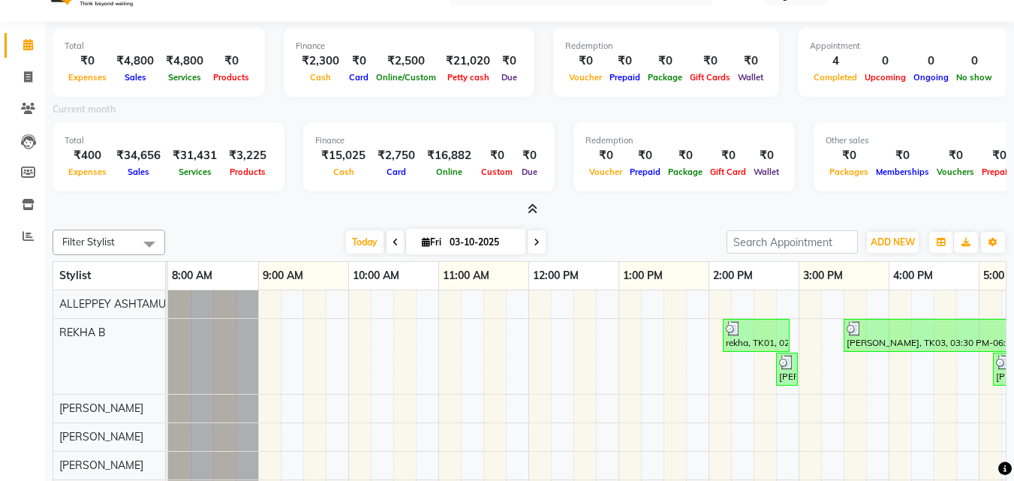
scroll to position [0, 0]
